Goal: Find contact information: Find contact information

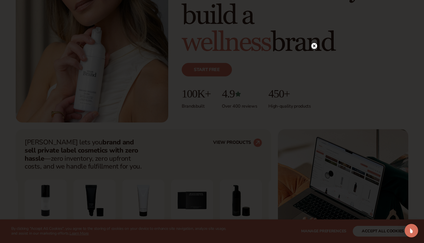
scroll to position [109, 0]
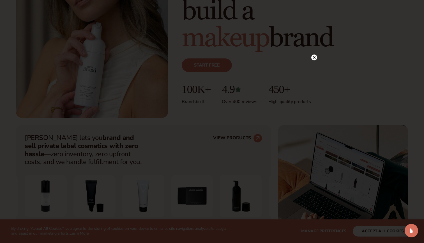
click at [317, 58] on circle at bounding box center [314, 57] width 6 height 6
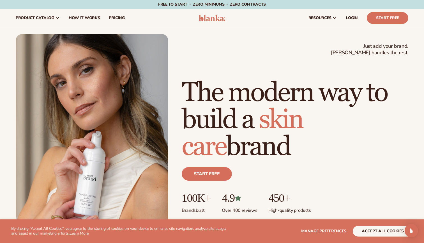
scroll to position [0, 0]
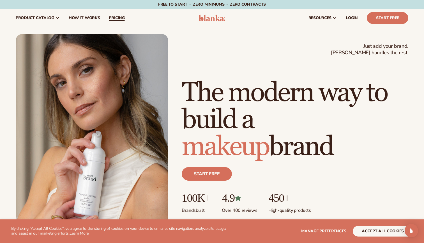
click at [119, 20] on link "pricing" at bounding box center [116, 18] width 25 height 18
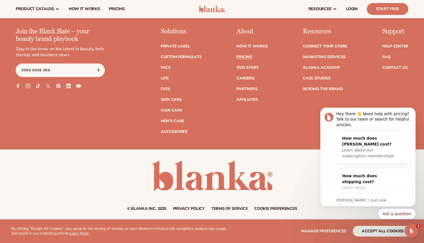
scroll to position [1175, 0]
drag, startPoint x: 156, startPoint y: 207, endPoint x: 138, endPoint y: 205, distance: 18.3
click at [138, 206] on small "© Blanka Inc. 2025" at bounding box center [146, 208] width 39 height 5
drag, startPoint x: 130, startPoint y: 206, endPoint x: 155, endPoint y: 206, distance: 24.7
click at [155, 206] on small "© Blanka Inc. 2025" at bounding box center [146, 208] width 39 height 5
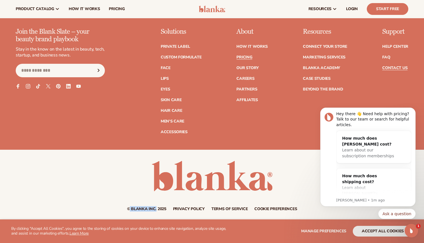
click at [390, 66] on link "Contact Us" at bounding box center [394, 68] width 25 height 4
